Goal: Task Accomplishment & Management: Manage account settings

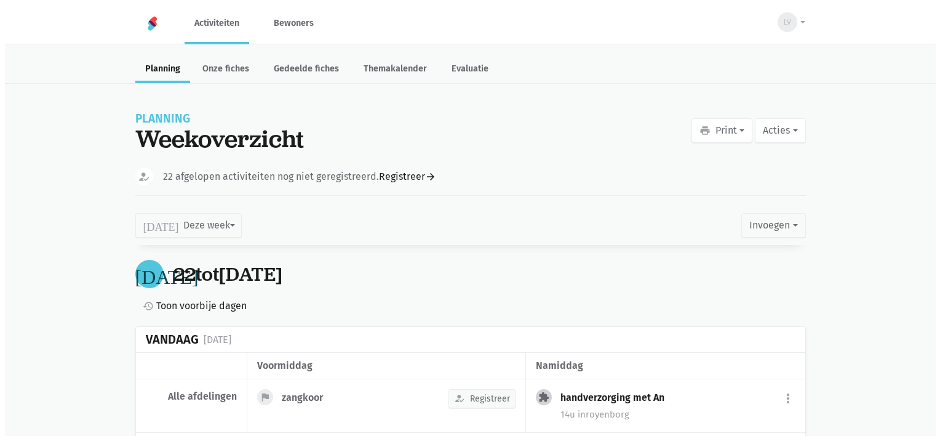
scroll to position [822, 0]
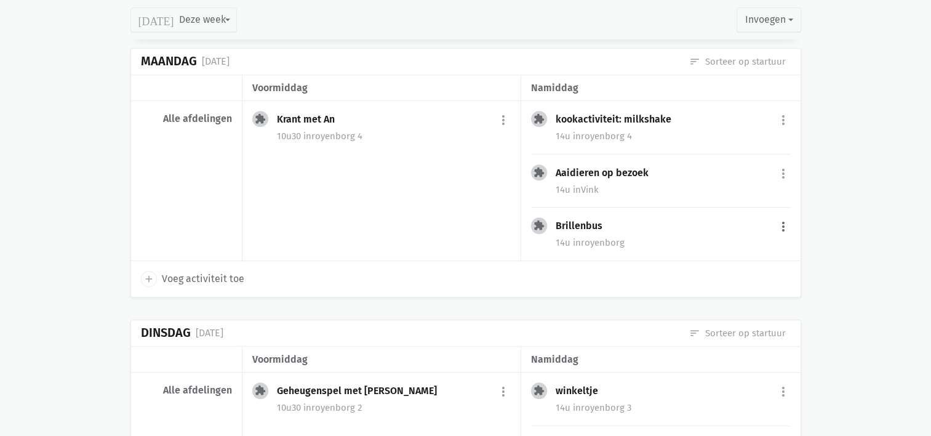
click at [783, 224] on button "more_vert" at bounding box center [783, 226] width 15 height 23
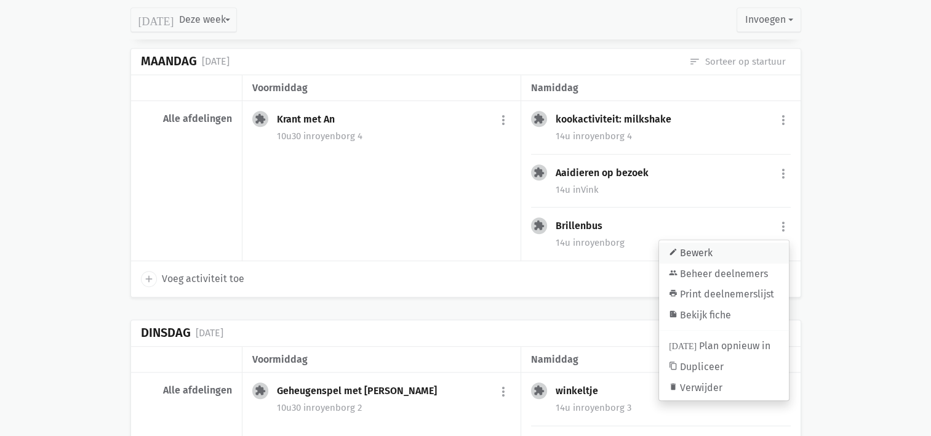
click at [770, 243] on link "edit Bewerk" at bounding box center [724, 252] width 130 height 21
select select "14:00"
select select "15:00"
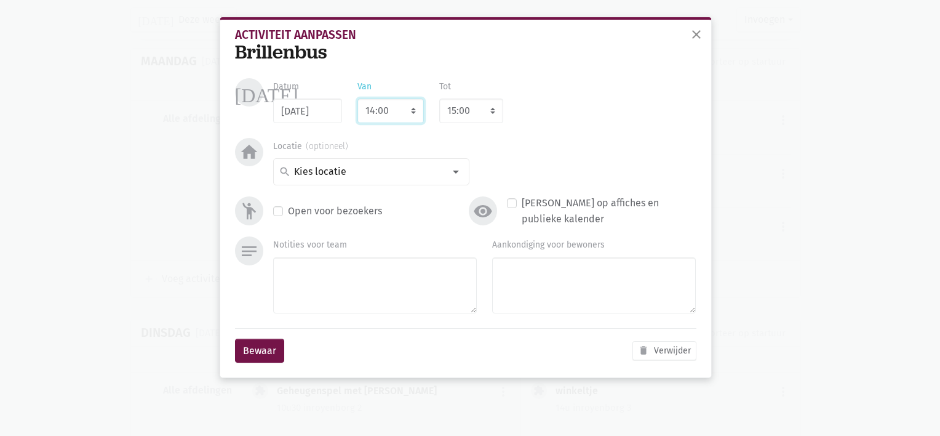
click at [375, 113] on select "7:00 7:15 7:30 7:45 8:00 8:15 8:30 8:45 9:00 9:15 9:30 9:45 10:00 10:15 10:30 1…" at bounding box center [391, 110] width 66 height 25
select select "13:30"
click at [358, 98] on select "7:00 7:15 7:30 7:45 8:00 8:15 8:30 8:45 9:00 9:15 9:30 9:45 10:00 10:15 10:30 1…" at bounding box center [391, 110] width 66 height 25
select select "14:30"
click at [345, 172] on input at bounding box center [368, 172] width 152 height 16
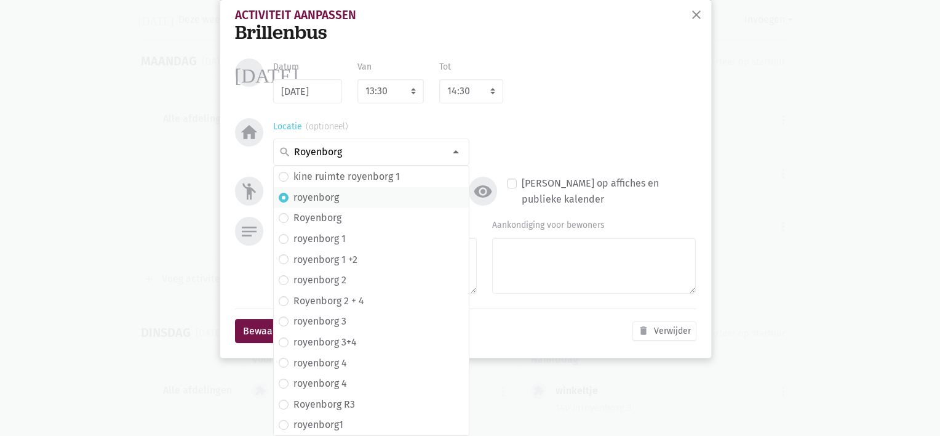
scroll to position [20, 0]
type input "Royenborg"
click at [324, 204] on label "royenborg" at bounding box center [317, 198] width 46 height 16
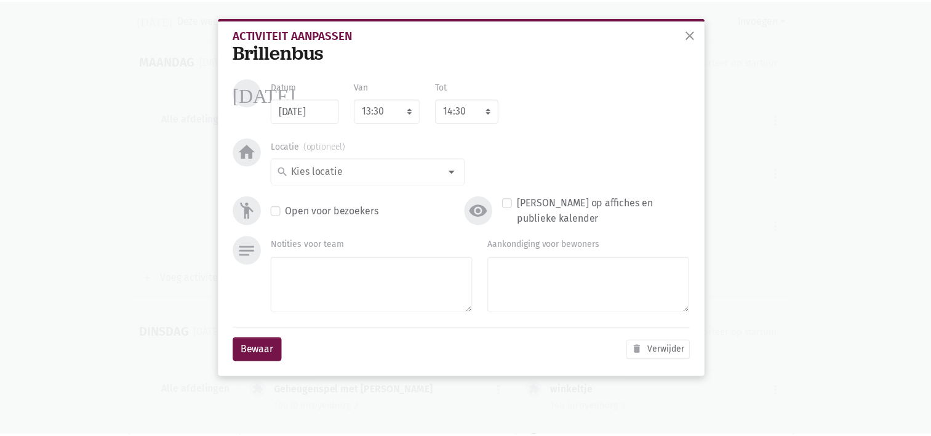
scroll to position [0, 0]
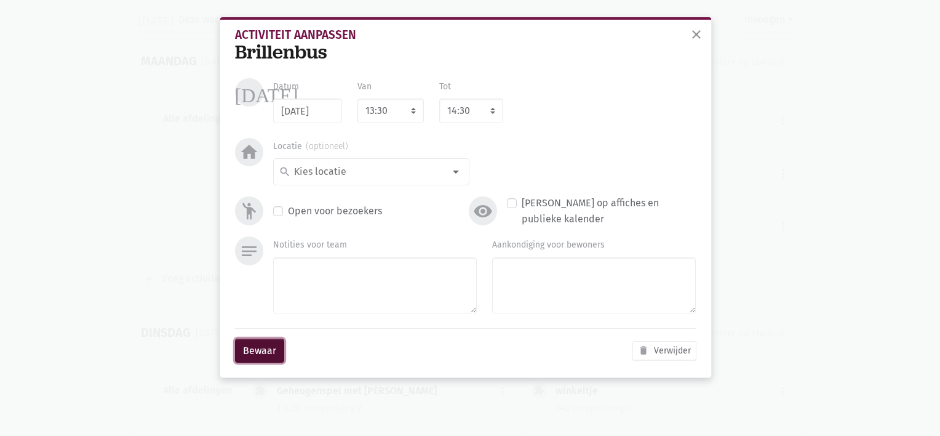
click at [266, 348] on button "Bewaar" at bounding box center [259, 350] width 49 height 25
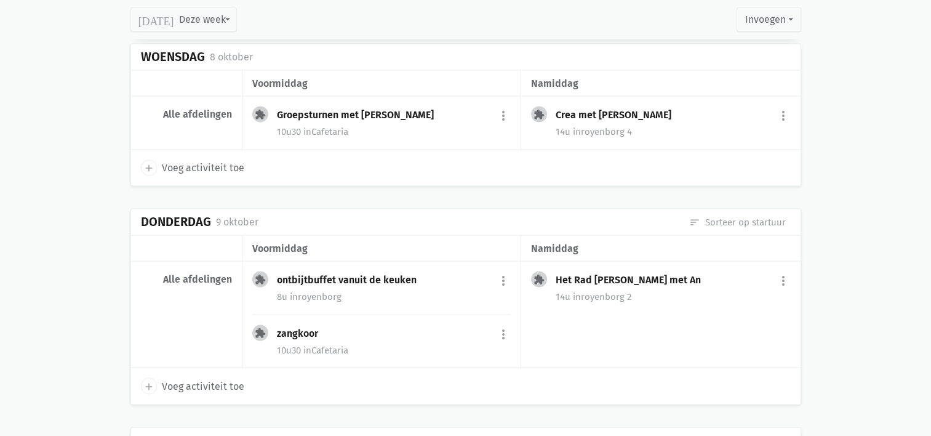
scroll to position [2393, 0]
